Goal: Task Accomplishment & Management: Complete application form

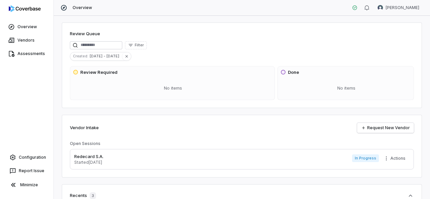
click at [291, 74] on h3 "Done" at bounding box center [293, 72] width 11 height 7
click at [176, 88] on div "No items" at bounding box center [173, 88] width 200 height 17
click at [19, 26] on link "Overview" at bounding box center [26, 27] width 51 height 12
click at [84, 6] on span "Overview" at bounding box center [82, 7] width 19 height 5
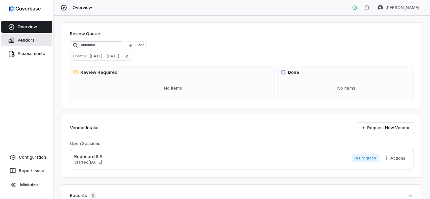
click at [23, 40] on link "Vendors" at bounding box center [26, 40] width 51 height 12
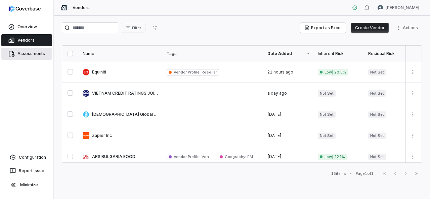
click at [30, 52] on link "Assessments" at bounding box center [26, 54] width 51 height 12
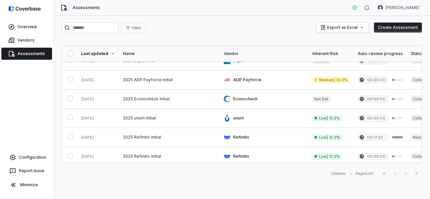
scroll to position [206, 0]
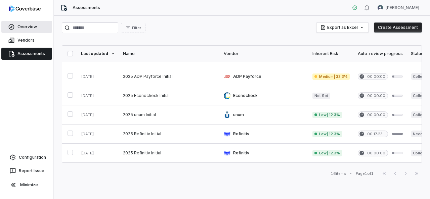
click at [32, 24] on link "Overview" at bounding box center [26, 27] width 51 height 12
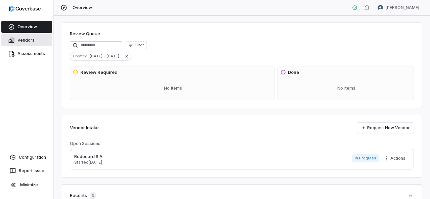
click at [31, 39] on link "Vendors" at bounding box center [26, 40] width 51 height 12
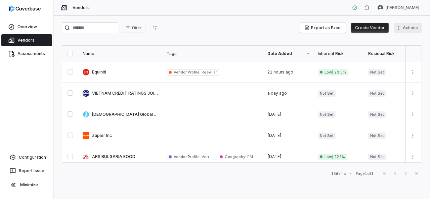
click at [411, 26] on html "Overview Vendors Assessments Configuration Report Issue Minimize Vendors Gustav…" at bounding box center [215, 99] width 430 height 199
click at [259, 20] on html "Overview Vendors Assessments Configuration Report Issue Minimize Vendors Gustav…" at bounding box center [215, 99] width 430 height 199
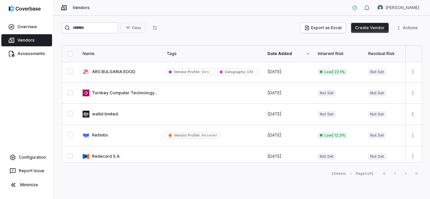
scroll to position [132, 0]
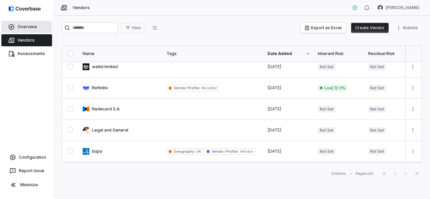
click at [27, 27] on link "Overview" at bounding box center [26, 27] width 51 height 12
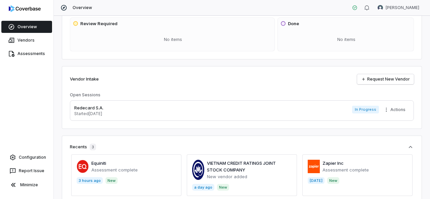
scroll to position [29, 0]
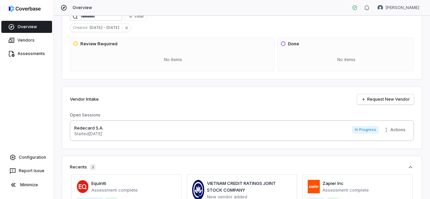
click at [88, 128] on p "Redecard S.A." at bounding box center [88, 128] width 29 height 7
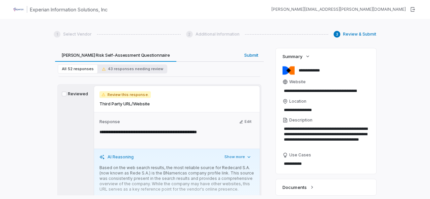
scroll to position [525, 0]
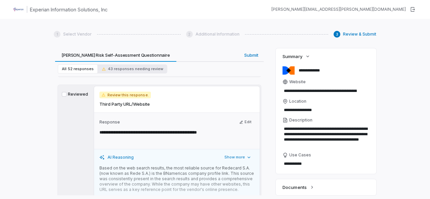
click at [63, 92] on button "Reviewed" at bounding box center [64, 94] width 5 height 5
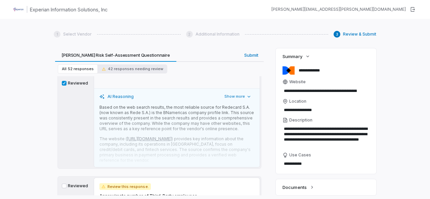
scroll to position [587, 0]
click at [137, 71] on span "42 responses needing review" at bounding box center [132, 69] width 61 height 5
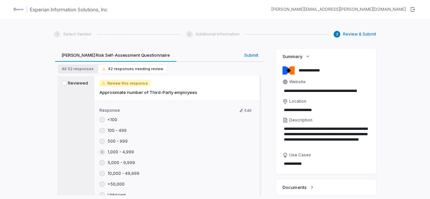
scroll to position [40, 0]
click at [126, 82] on span "Review this response." at bounding box center [124, 83] width 51 height 7
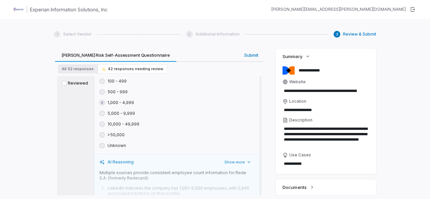
scroll to position [92, 0]
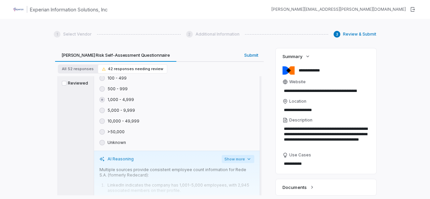
click at [240, 157] on button "Show more" at bounding box center [238, 159] width 33 height 8
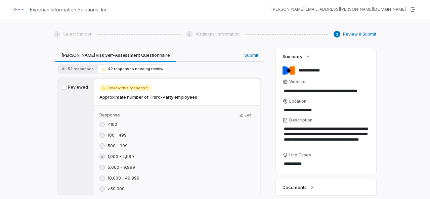
scroll to position [35, 0]
click at [72, 88] on label "Reviewed" at bounding box center [75, 87] width 27 height 5
click at [67, 88] on button "Reviewed" at bounding box center [64, 87] width 5 height 5
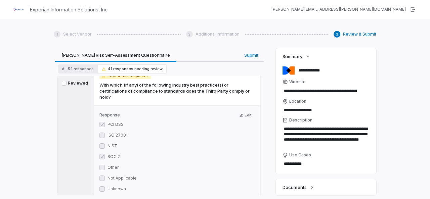
scroll to position [42, 0]
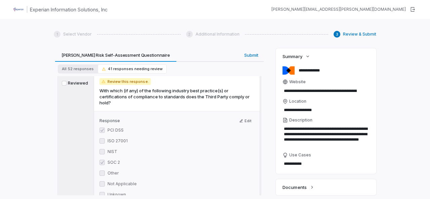
click at [70, 83] on label "Reviewed" at bounding box center [75, 83] width 27 height 5
click at [67, 83] on button "Reviewed" at bounding box center [64, 83] width 5 height 5
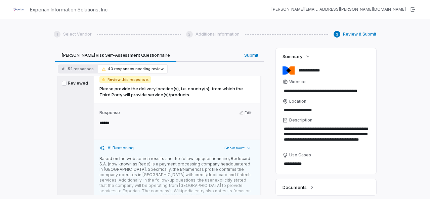
scroll to position [43, 0]
click at [78, 84] on label "Reviewed" at bounding box center [75, 83] width 27 height 5
click at [67, 84] on button "Reviewed" at bounding box center [64, 83] width 5 height 5
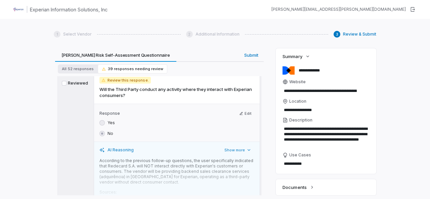
scroll to position [28, 0]
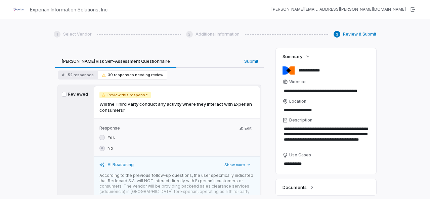
click at [74, 94] on label "Reviewed" at bounding box center [75, 94] width 27 height 5
click at [67, 94] on button "Reviewed" at bounding box center [64, 94] width 5 height 5
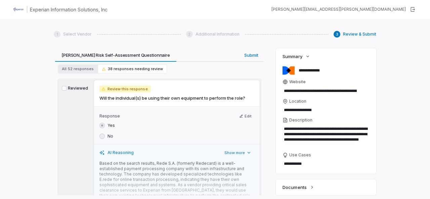
scroll to position [35, 0]
click at [63, 88] on button "Reviewed" at bounding box center [64, 87] width 5 height 5
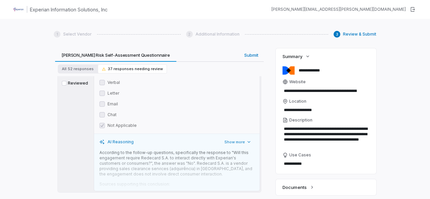
scroll to position [78, 0]
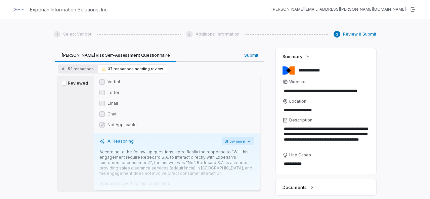
click at [249, 141] on button "Show more" at bounding box center [238, 141] width 33 height 8
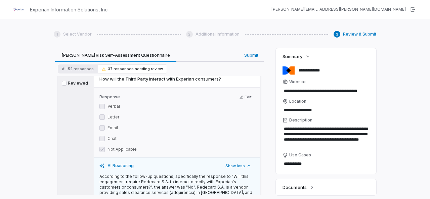
scroll to position [52, 0]
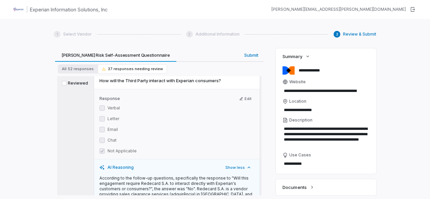
click at [66, 83] on button "Reviewed" at bounding box center [64, 83] width 5 height 5
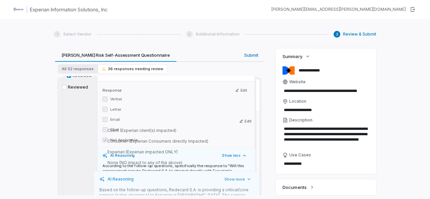
scroll to position [37, 0]
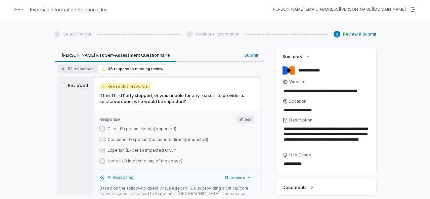
click at [247, 120] on button "Edit" at bounding box center [246, 120] width 18 height 8
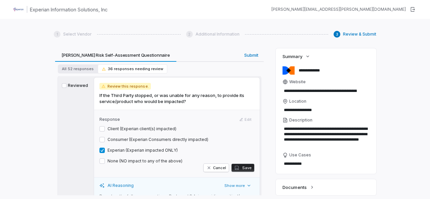
click at [101, 128] on button "Client (Experian client(s) impacted)" at bounding box center [101, 128] width 5 height 5
click at [102, 139] on button "Consumer (Experian Consumers directly impacted)" at bounding box center [101, 139] width 5 height 5
click at [239, 168] on button "Save" at bounding box center [242, 168] width 23 height 8
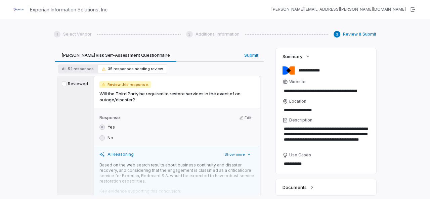
scroll to position [39, 0]
click at [78, 83] on label "Reviewed" at bounding box center [75, 83] width 27 height 5
click at [67, 83] on button "Reviewed" at bounding box center [64, 83] width 5 height 5
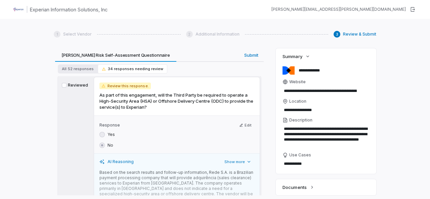
scroll to position [38, 0]
click at [63, 87] on button "Reviewed" at bounding box center [64, 84] width 5 height 5
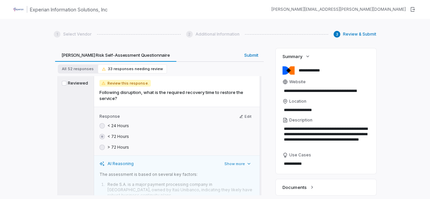
scroll to position [41, 0]
click at [73, 83] on label "Reviewed" at bounding box center [75, 83] width 27 height 5
click at [67, 83] on button "Reviewed" at bounding box center [64, 83] width 5 height 5
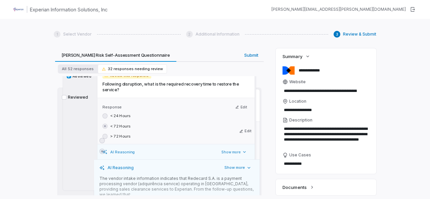
scroll to position [26, 0]
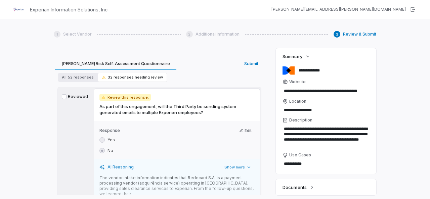
click at [69, 97] on label "Reviewed" at bounding box center [75, 96] width 27 height 5
click at [67, 97] on button "Reviewed" at bounding box center [64, 96] width 5 height 5
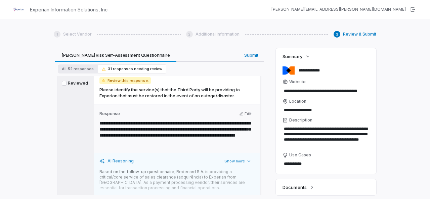
scroll to position [42, 0]
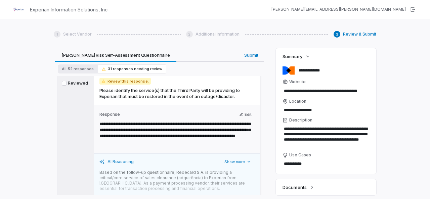
click at [75, 84] on label "Reviewed" at bounding box center [75, 83] width 27 height 5
click at [67, 84] on button "Reviewed" at bounding box center [64, 83] width 5 height 5
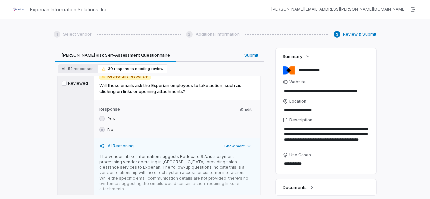
scroll to position [47, 0]
click at [78, 84] on label "Reviewed" at bounding box center [75, 83] width 27 height 5
click at [67, 84] on button "Reviewed" at bounding box center [64, 83] width 5 height 5
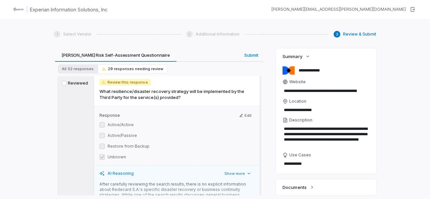
scroll to position [41, 0]
click at [81, 86] on div "Reviewed" at bounding box center [75, 150] width 32 height 155
click at [77, 84] on label "Reviewed" at bounding box center [75, 83] width 27 height 5
click at [67, 84] on button "Reviewed" at bounding box center [64, 83] width 5 height 5
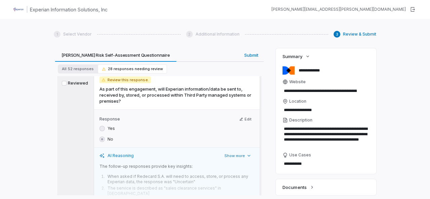
scroll to position [44, 0]
click at [69, 81] on label "Reviewed" at bounding box center [75, 83] width 27 height 5
click at [67, 81] on button "Reviewed" at bounding box center [64, 83] width 5 height 5
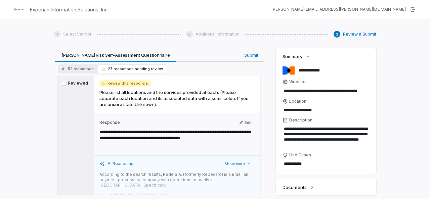
scroll to position [41, 0]
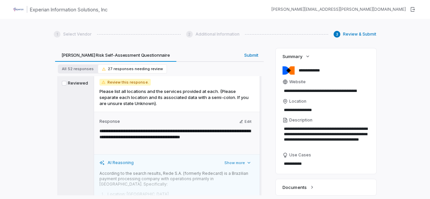
click at [70, 86] on div "Reviewed" at bounding box center [75, 138] width 32 height 129
click at [68, 84] on label "Reviewed" at bounding box center [75, 83] width 27 height 5
click at [67, 84] on button "Reviewed" at bounding box center [64, 83] width 5 height 5
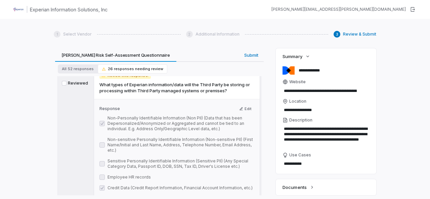
scroll to position [43, 0]
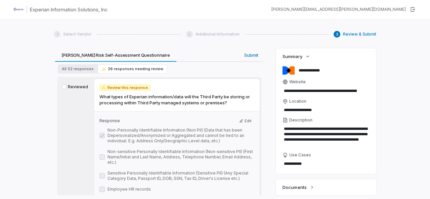
scroll to position [35, 0]
click at [247, 121] on button "Edit" at bounding box center [246, 121] width 18 height 8
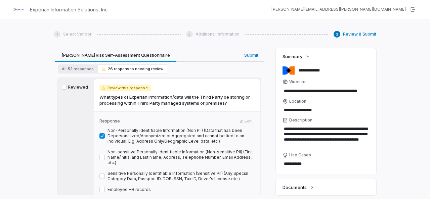
click at [160, 174] on label "Sensitive Personally Identifiable Information (Sensitive PII) (Any Special Cate…" at bounding box center [181, 176] width 147 height 11
click at [105, 174] on button "Sensitive Personally Identifiable Information (Sensitive PII) (Any Special Cate…" at bounding box center [101, 176] width 5 height 5
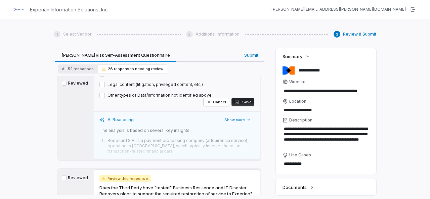
scroll to position [327, 0]
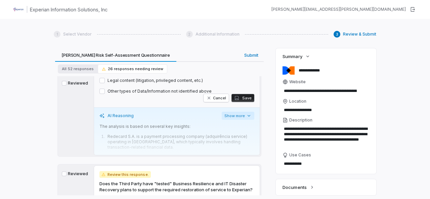
click at [246, 117] on icon "button" at bounding box center [248, 115] width 5 height 5
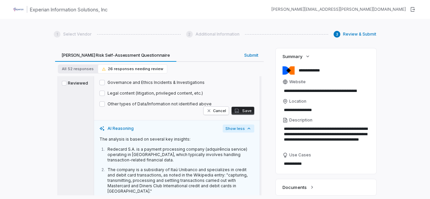
scroll to position [313, 0]
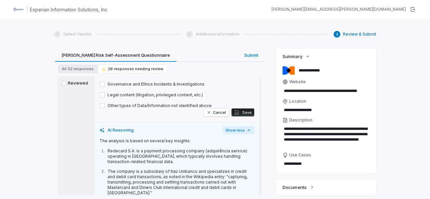
click at [244, 112] on button "Save" at bounding box center [242, 113] width 23 height 8
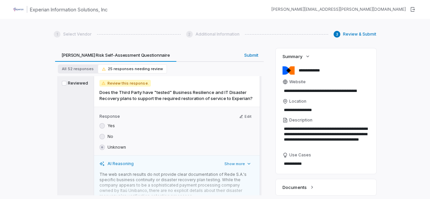
scroll to position [0, 0]
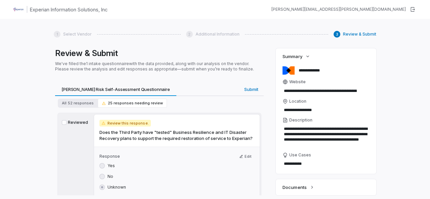
click at [267, 117] on div "Review & Submit We've filled the 1 intake questionnaire with the data provided,…" at bounding box center [215, 114] width 323 height 132
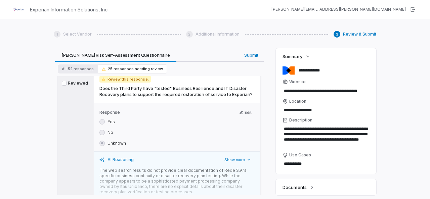
scroll to position [46, 0]
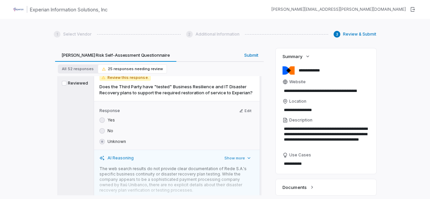
click at [71, 82] on label "Reviewed" at bounding box center [75, 83] width 27 height 5
click at [67, 82] on button "Reviewed" at bounding box center [64, 83] width 5 height 5
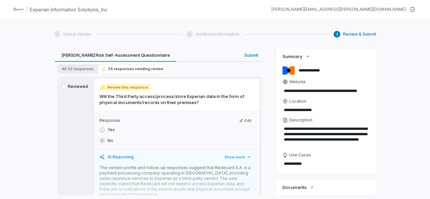
scroll to position [36, 0]
click at [64, 87] on button "Reviewed" at bounding box center [64, 87] width 5 height 5
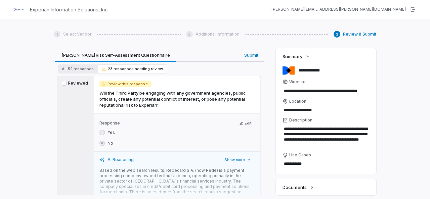
scroll to position [37, 0]
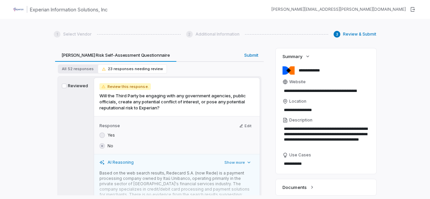
click at [65, 87] on button "Reviewed" at bounding box center [64, 86] width 5 height 5
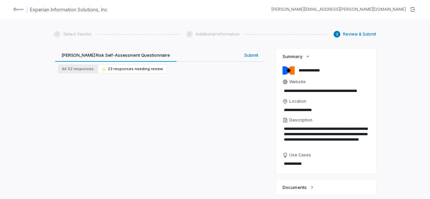
type textarea "*"
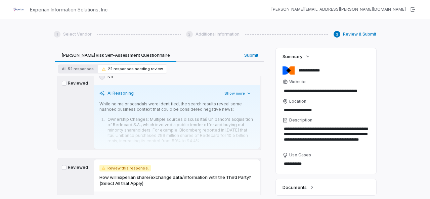
scroll to position [100, 0]
click at [246, 95] on icon "button" at bounding box center [248, 92] width 5 height 5
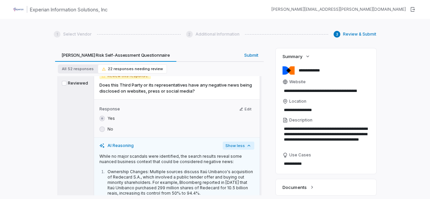
scroll to position [47, 0]
type textarea "*"
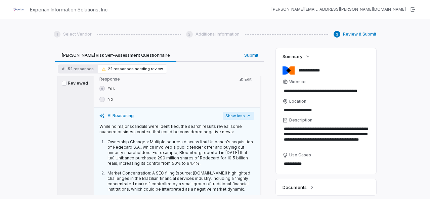
scroll to position [67, 0]
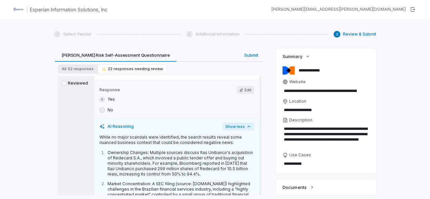
click at [245, 88] on button "Edit" at bounding box center [246, 90] width 18 height 8
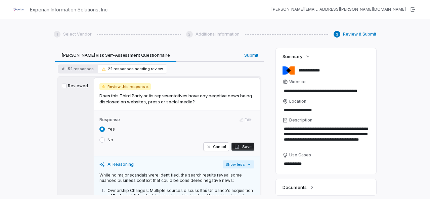
scroll to position [34, 0]
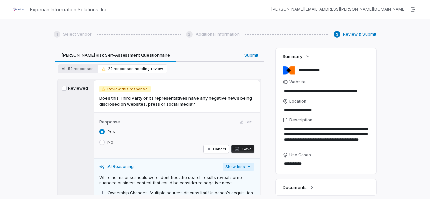
click at [105, 141] on div "No" at bounding box center [106, 142] width 14 height 5
click at [103, 142] on button "No" at bounding box center [101, 142] width 5 height 5
type button "cbqopt_aabbaabbaabbaa470000000000000002"
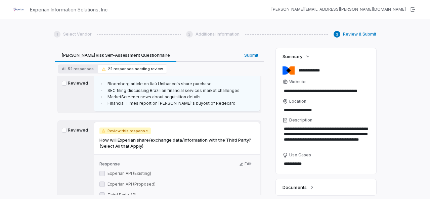
scroll to position [258, 0]
click at [77, 69] on span "52 responses" at bounding box center [81, 69] width 26 height 5
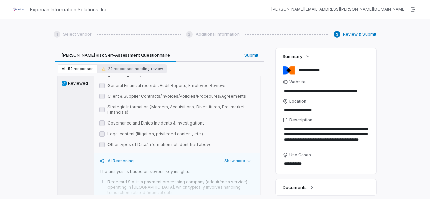
scroll to position [3808, 0]
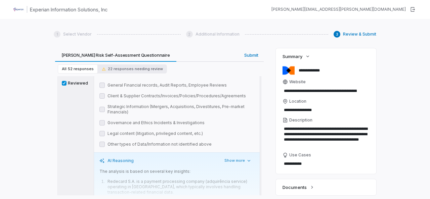
click at [241, 179] on li "Redecard S.A. is a payment processing company (adquirência service) operating i…" at bounding box center [180, 187] width 149 height 16
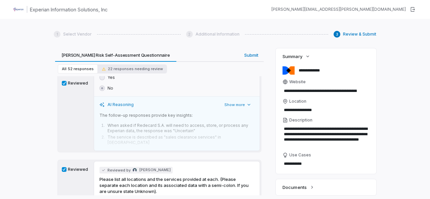
scroll to position [1276, 0]
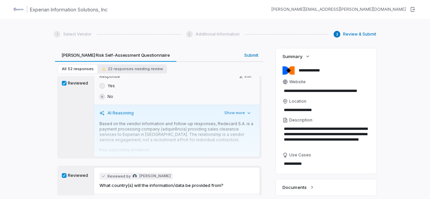
click at [240, 124] on p "Based on the vendor information and follow-up responses, Redecard S.A. is a pay…" at bounding box center [176, 132] width 155 height 22
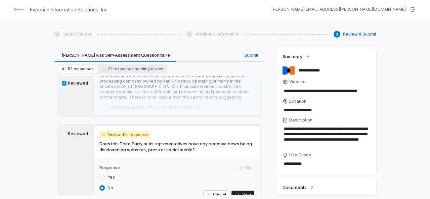
scroll to position [4519, 0]
click at [62, 131] on button "Reviewed" at bounding box center [64, 133] width 5 height 5
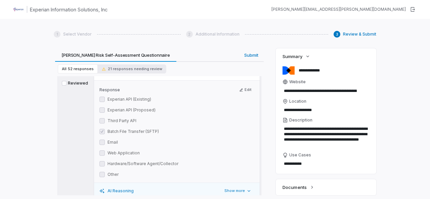
scroll to position [4905, 0]
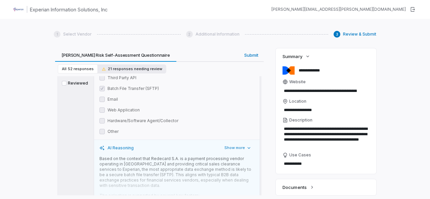
click at [103, 68] on icon "button" at bounding box center [104, 69] width 4 height 4
type textarea "*"
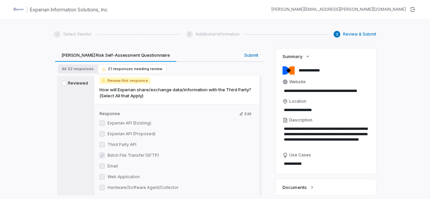
scroll to position [42, 0]
click at [67, 84] on label "Reviewed" at bounding box center [75, 83] width 27 height 5
click at [67, 84] on button "Reviewed" at bounding box center [64, 83] width 5 height 5
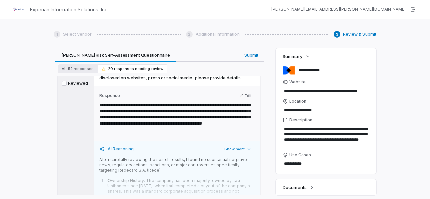
scroll to position [58, 0]
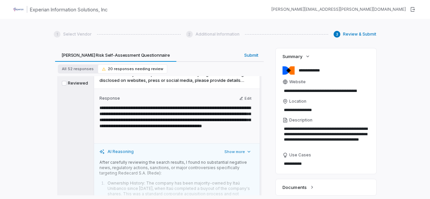
click at [63, 84] on button "Reviewed" at bounding box center [64, 83] width 5 height 5
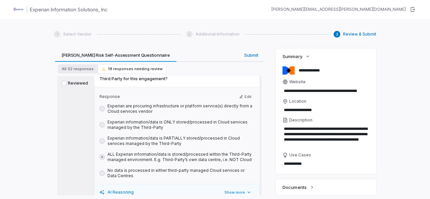
scroll to position [60, 0]
click at [69, 85] on label "Reviewed" at bounding box center [75, 83] width 27 height 5
click at [67, 85] on button "Reviewed" at bounding box center [64, 83] width 5 height 5
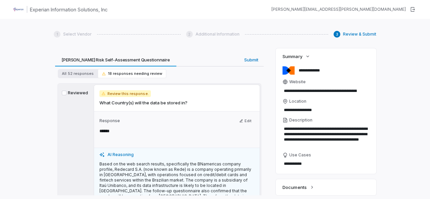
scroll to position [29, 0]
click at [70, 94] on label "Reviewed" at bounding box center [75, 93] width 27 height 5
click at [67, 94] on button "Reviewed" at bounding box center [64, 93] width 5 height 5
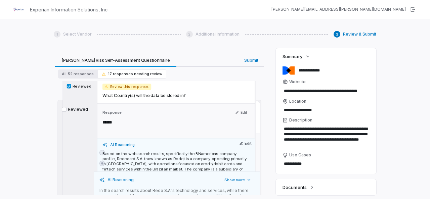
scroll to position [14, 0]
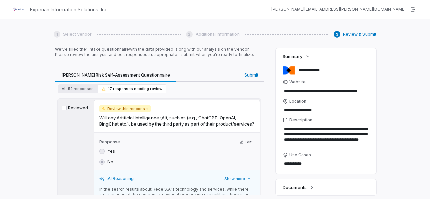
click at [70, 113] on div "Reviewed" at bounding box center [75, 169] width 32 height 138
click at [67, 109] on label "Reviewed" at bounding box center [75, 107] width 27 height 5
click at [67, 109] on button "Reviewed" at bounding box center [64, 108] width 5 height 5
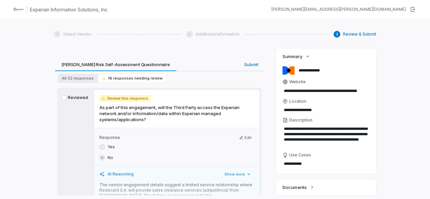
scroll to position [26, 0]
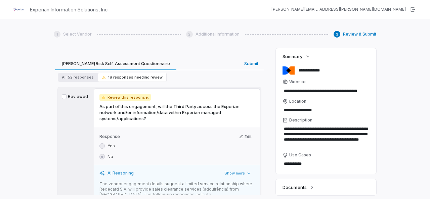
click at [63, 97] on button "Reviewed" at bounding box center [64, 96] width 5 height 5
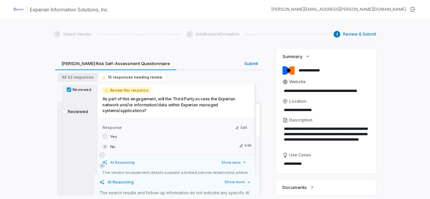
scroll to position [11, 0]
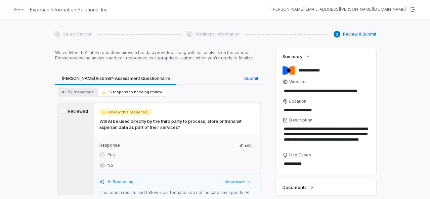
click at [66, 111] on button "Reviewed" at bounding box center [64, 111] width 5 height 5
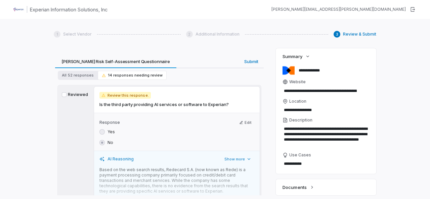
scroll to position [32, 0]
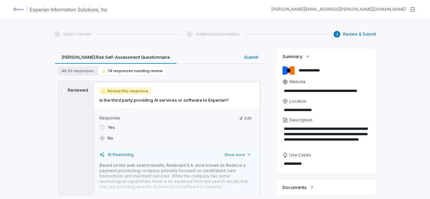
click at [65, 89] on button "Reviewed" at bounding box center [64, 90] width 5 height 5
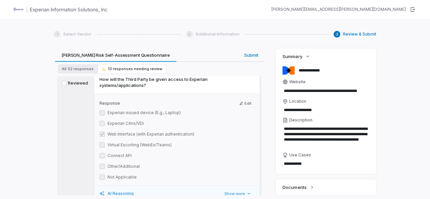
scroll to position [43, 0]
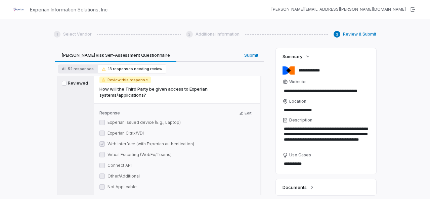
click at [65, 83] on button "Reviewed" at bounding box center [64, 83] width 5 height 5
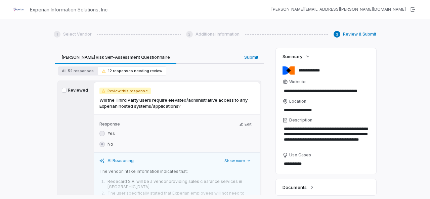
scroll to position [33, 0]
click at [66, 90] on button "Reviewed" at bounding box center [64, 90] width 5 height 5
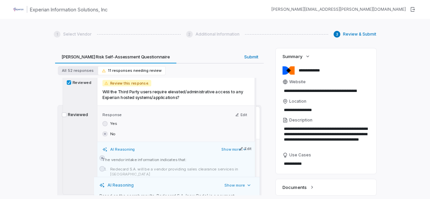
scroll to position [18, 0]
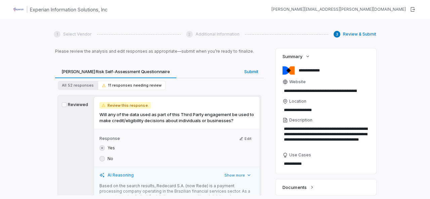
drag, startPoint x: 77, startPoint y: 94, endPoint x: 71, endPoint y: 128, distance: 34.8
click at [71, 128] on div "Reviewed" at bounding box center [75, 161] width 32 height 128
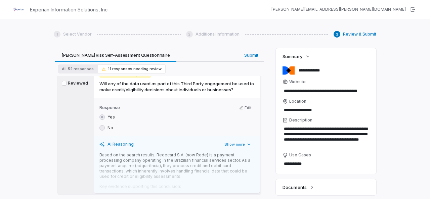
scroll to position [48, 0]
click at [242, 108] on button "Edit" at bounding box center [246, 108] width 18 height 8
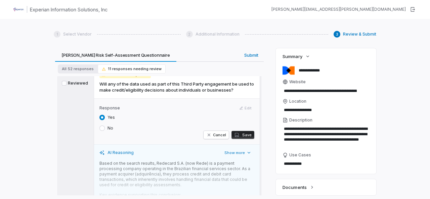
click at [104, 126] on button "No" at bounding box center [101, 128] width 5 height 5
click at [237, 133] on icon "button" at bounding box center [236, 134] width 5 height 5
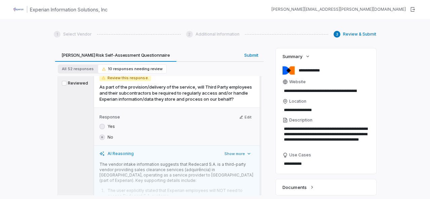
scroll to position [46, 0]
click at [77, 83] on label "Reviewed" at bounding box center [75, 83] width 27 height 5
click at [67, 83] on button "Reviewed" at bounding box center [64, 83] width 5 height 5
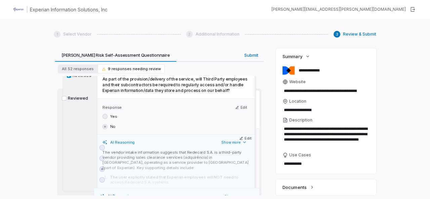
scroll to position [31, 0]
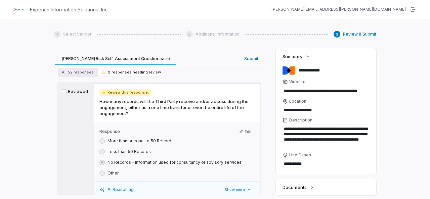
click at [77, 92] on label "Reviewed" at bounding box center [75, 91] width 27 height 5
click at [67, 92] on button "Reviewed" at bounding box center [64, 91] width 5 height 5
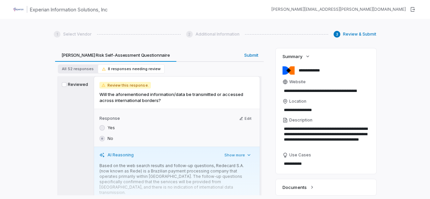
scroll to position [38, 0]
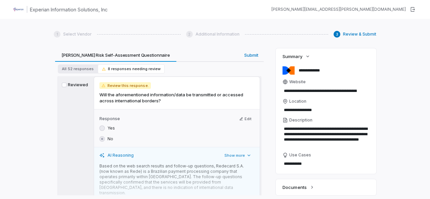
click at [70, 85] on label "Reviewed" at bounding box center [75, 84] width 27 height 5
click at [67, 85] on button "Reviewed" at bounding box center [64, 85] width 5 height 5
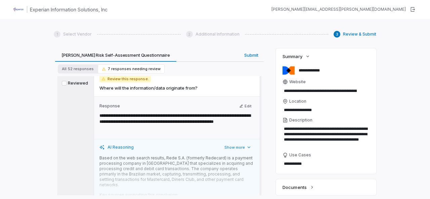
scroll to position [45, 0]
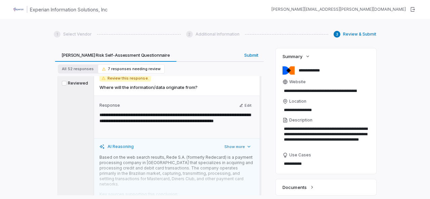
click at [73, 85] on label "Reviewed" at bounding box center [75, 83] width 27 height 5
click at [67, 85] on button "Reviewed" at bounding box center [64, 83] width 5 height 5
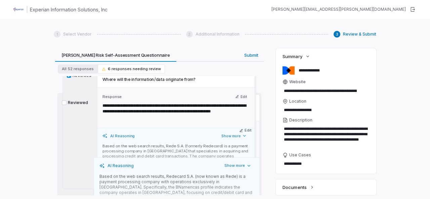
scroll to position [30, 0]
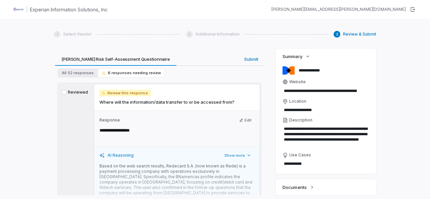
click at [76, 94] on label "Reviewed" at bounding box center [75, 92] width 27 height 5
click at [67, 94] on button "Reviewed" at bounding box center [64, 92] width 5 height 5
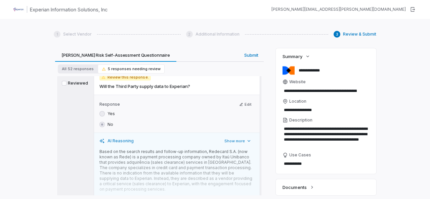
scroll to position [46, 0]
click at [65, 84] on button "Reviewed" at bounding box center [64, 83] width 5 height 5
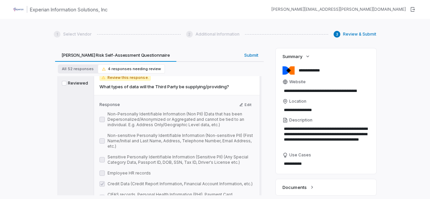
click at [65, 84] on button "Reviewed" at bounding box center [64, 83] width 5 height 5
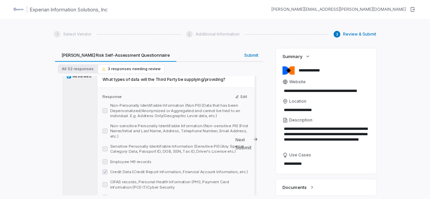
scroll to position [0, 0]
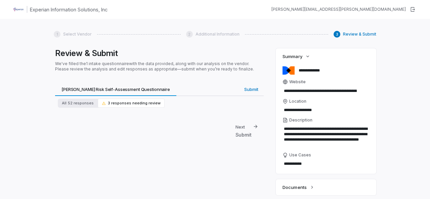
click at [151, 105] on span "3 responses needing review" at bounding box center [131, 103] width 59 height 5
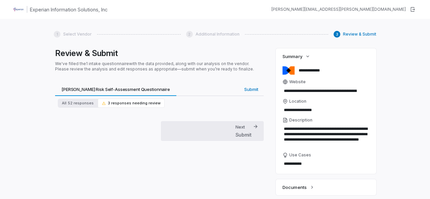
click at [246, 134] on div "Submit" at bounding box center [244, 134] width 16 height 7
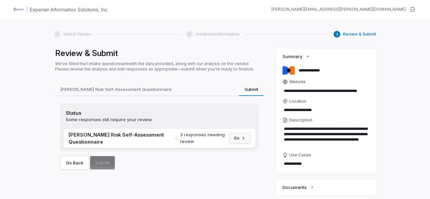
click at [237, 138] on button "Go" at bounding box center [240, 138] width 20 height 10
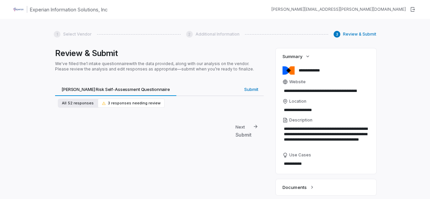
click at [69, 106] on button "All 52 responses" at bounding box center [78, 103] width 40 height 9
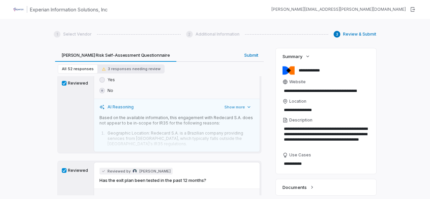
scroll to position [79, 0]
click at [63, 83] on button "Reviewed" at bounding box center [64, 83] width 5 height 5
click at [65, 84] on button "Reviewed" at bounding box center [64, 83] width 5 height 5
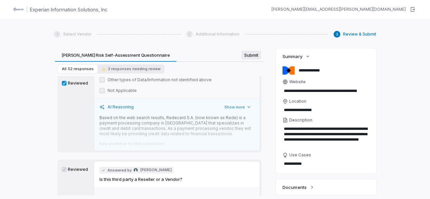
scroll to position [0, 0]
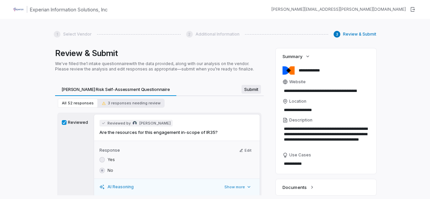
click at [247, 56] on div "Review & Submit We've filled the 1 intake questionnaire with the data provided,…" at bounding box center [159, 121] width 211 height 147
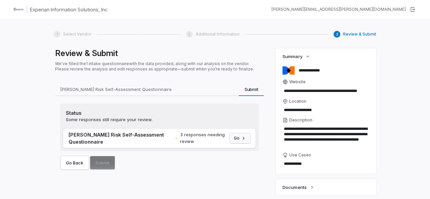
click at [240, 134] on button "Go" at bounding box center [240, 138] width 20 height 10
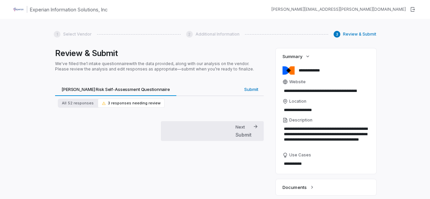
click at [233, 132] on div "Next Submit" at bounding box center [212, 131] width 92 height 20
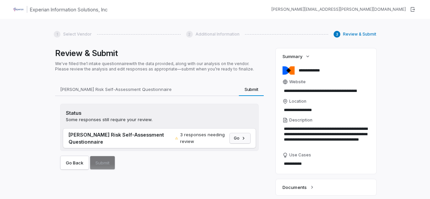
click at [240, 139] on button "Go" at bounding box center [240, 138] width 20 height 10
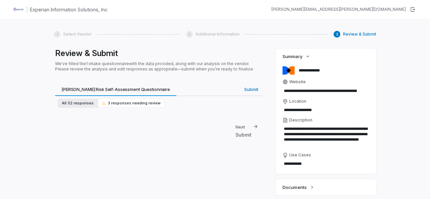
click at [84, 104] on span "52 responses" at bounding box center [81, 103] width 26 height 5
type textarea "*"
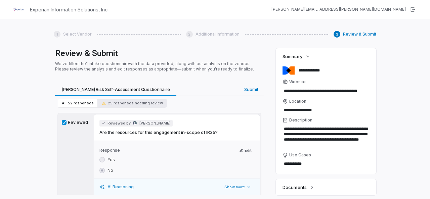
click at [76, 54] on h1 "Review & Submit" at bounding box center [159, 53] width 209 height 10
type textarea "*"
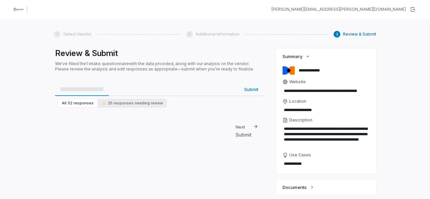
type textarea "*"
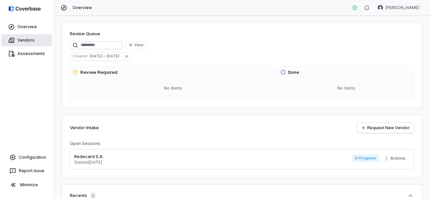
click at [26, 38] on link "Vendors" at bounding box center [26, 40] width 51 height 12
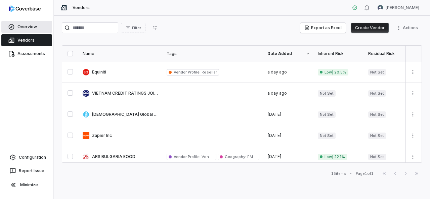
click at [22, 26] on link "Overview" at bounding box center [26, 27] width 51 height 12
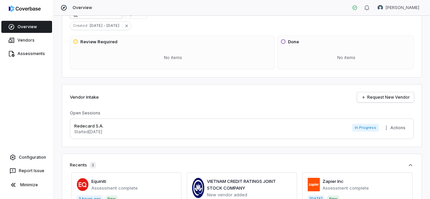
scroll to position [31, 0]
click at [124, 25] on icon "button" at bounding box center [126, 25] width 5 height 5
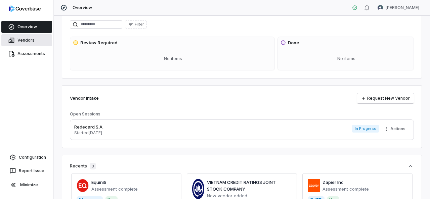
click at [23, 41] on link "Vendors" at bounding box center [26, 40] width 51 height 12
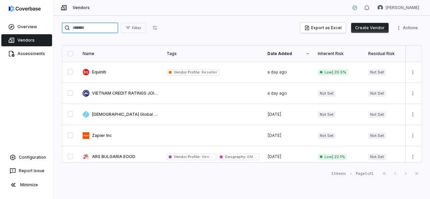
click at [97, 28] on input "search" at bounding box center [90, 28] width 56 height 11
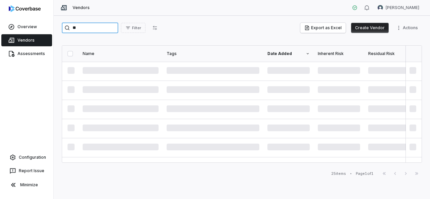
type input "*"
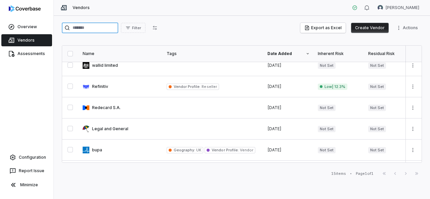
scroll to position [112, 0]
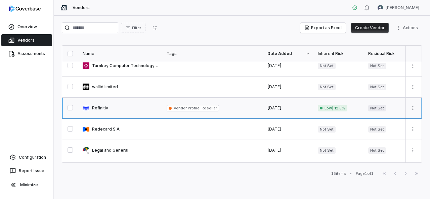
click at [120, 107] on link at bounding box center [121, 108] width 84 height 21
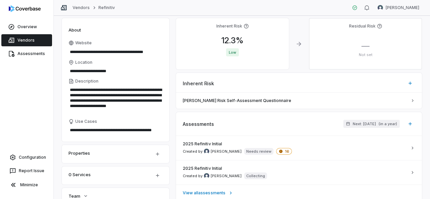
scroll to position [44, 0]
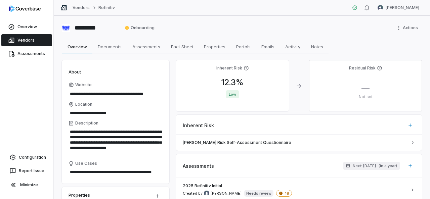
scroll to position [44, 0]
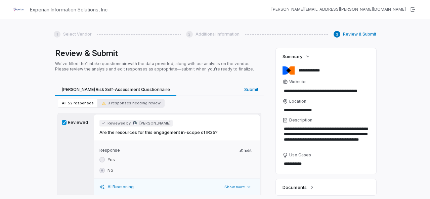
type textarea "*"
